Goal: Task Accomplishment & Management: Manage account settings

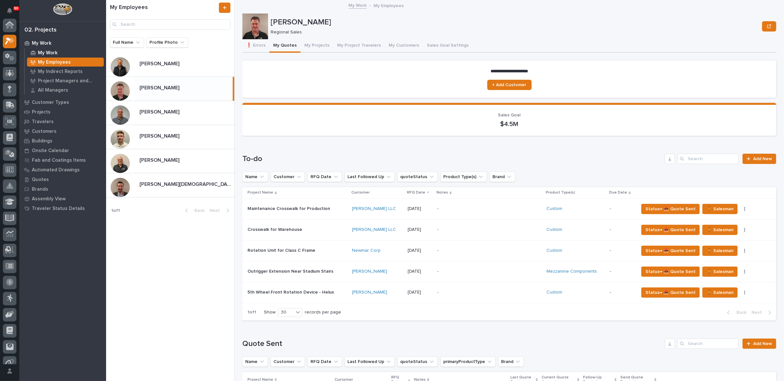
click at [47, 50] on p "My Work" at bounding box center [48, 53] width 20 height 6
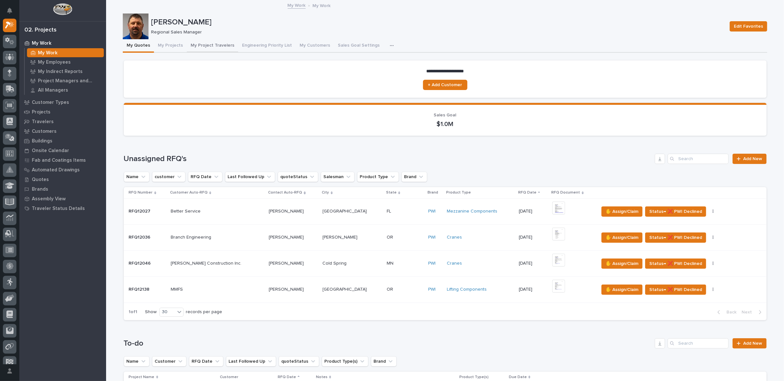
click at [203, 45] on button "My Project Travelers" at bounding box center [212, 45] width 51 height 13
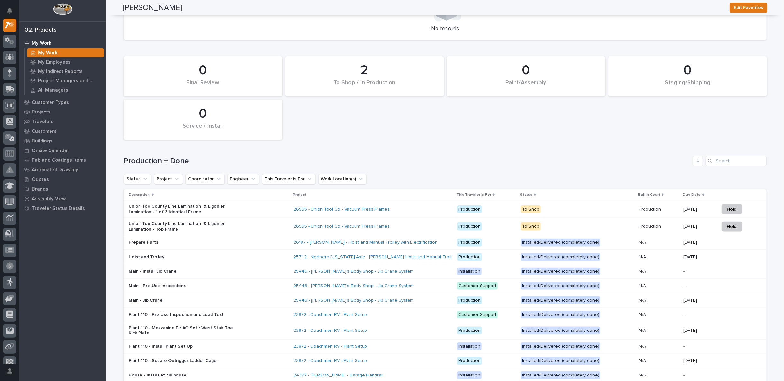
scroll to position [500, 0]
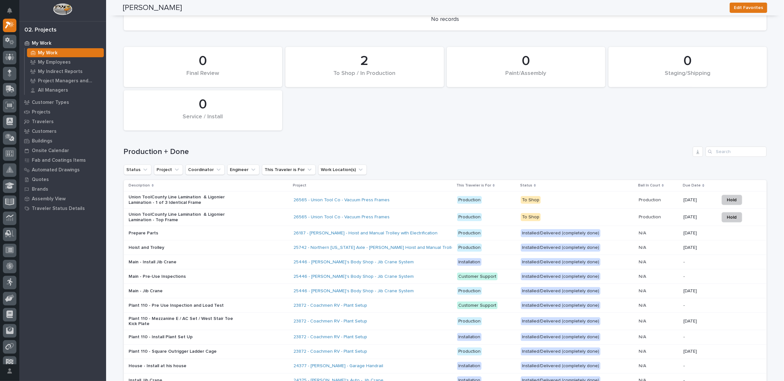
click at [271, 215] on div "Union ToolCounty Line Lamination & Ligonier Lamination - Top Frame" at bounding box center [208, 217] width 159 height 16
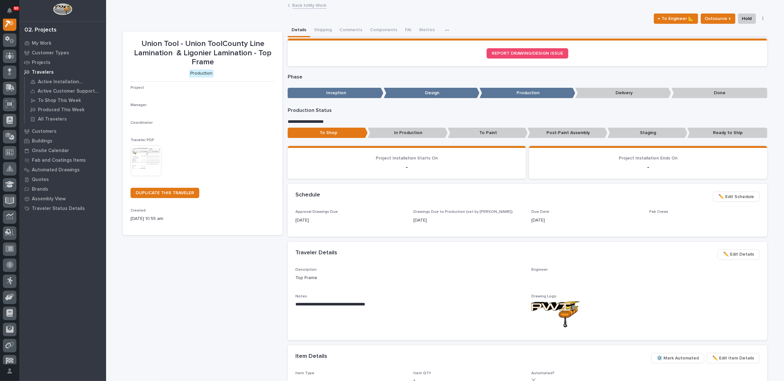
scroll to position [16, 0]
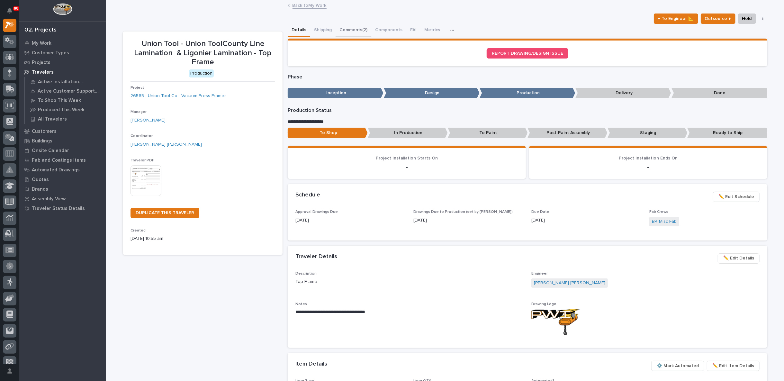
click at [349, 30] on button "Comments (2)" at bounding box center [353, 30] width 36 height 13
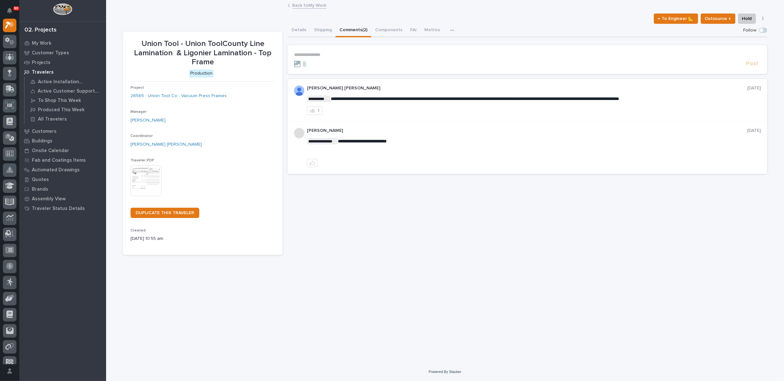
click at [303, 4] on link "Back to My Work" at bounding box center [309, 4] width 34 height 7
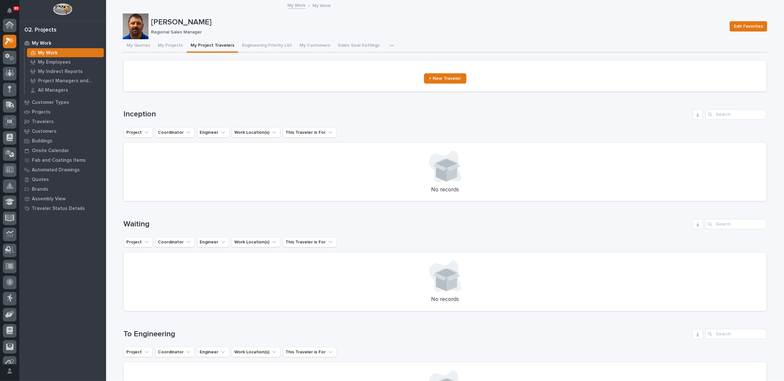
scroll to position [17, 0]
